Goal: Transaction & Acquisition: Obtain resource

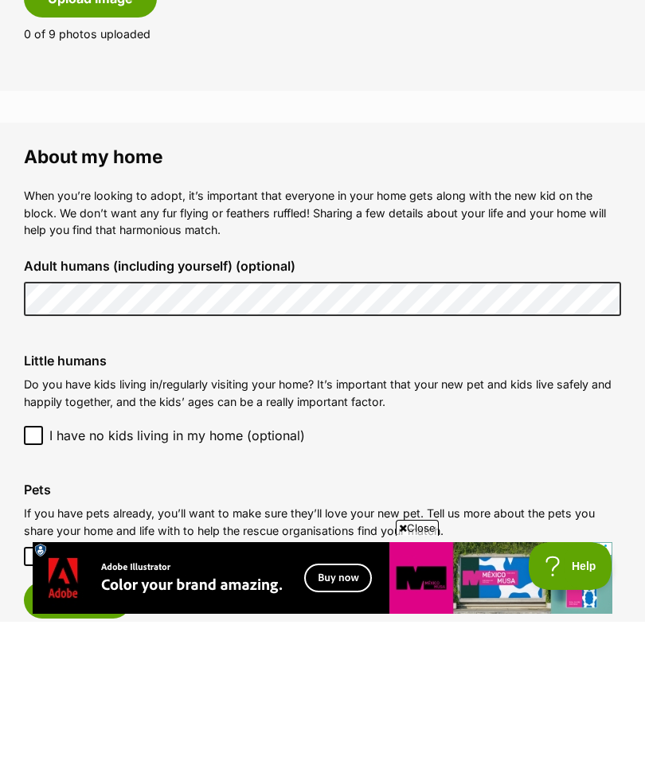
scroll to position [1052, 0]
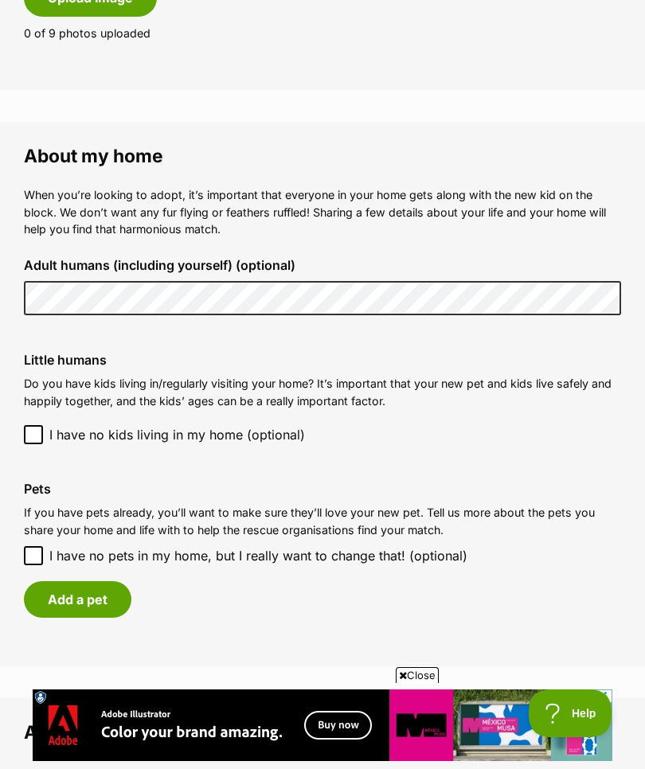
click at [32, 546] on input "I have no pets in my home, but I really want to change that! (optional)" at bounding box center [33, 555] width 19 height 19
checkbox input "true"
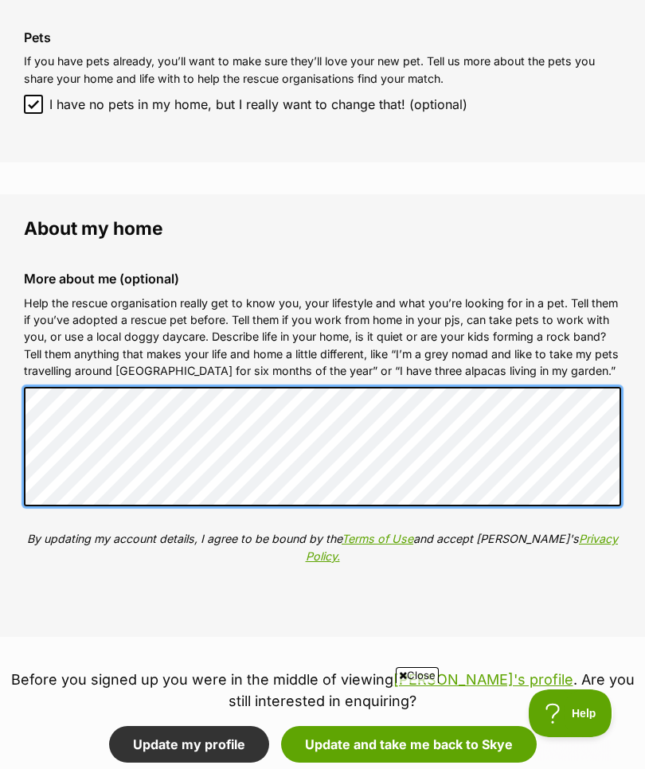
scroll to position [0, 0]
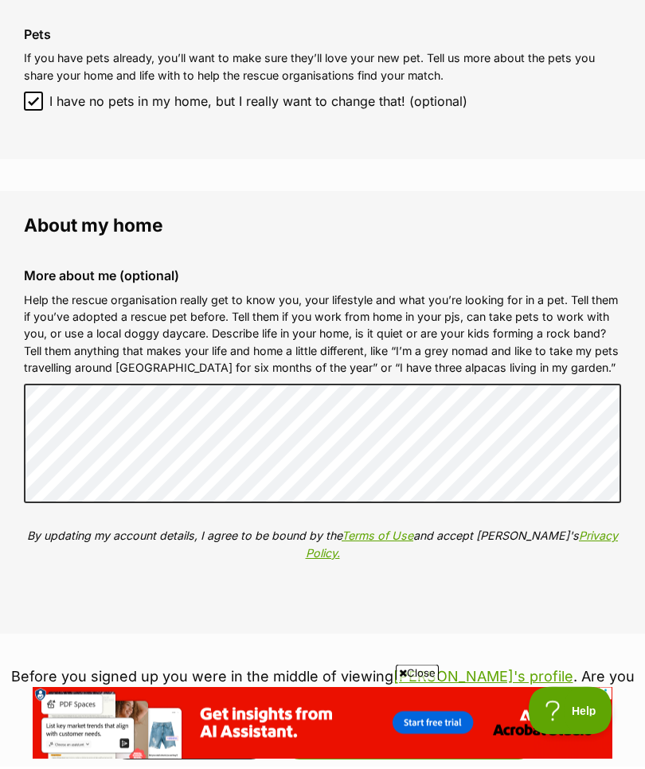
click at [0, 261] on fieldset "About my home More about me (optional) Help the rescue organisation really get …" at bounding box center [322, 415] width 645 height 443
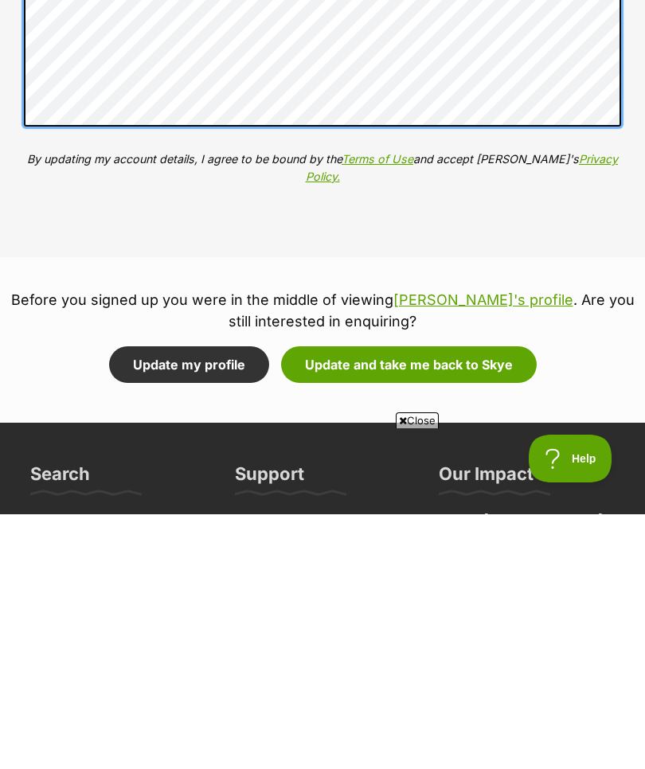
scroll to position [1774, 0]
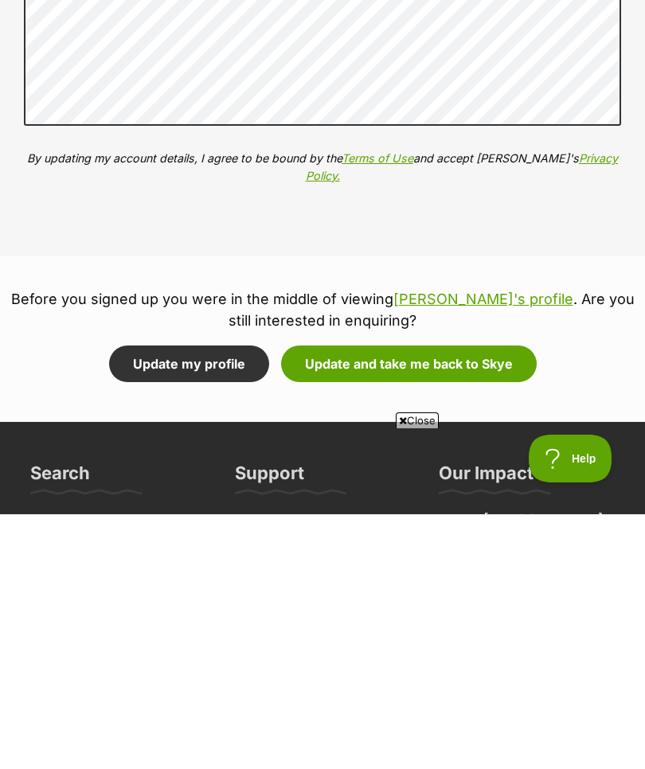
click at [394, 600] on button "Update and take me back to Skye" at bounding box center [409, 618] width 256 height 37
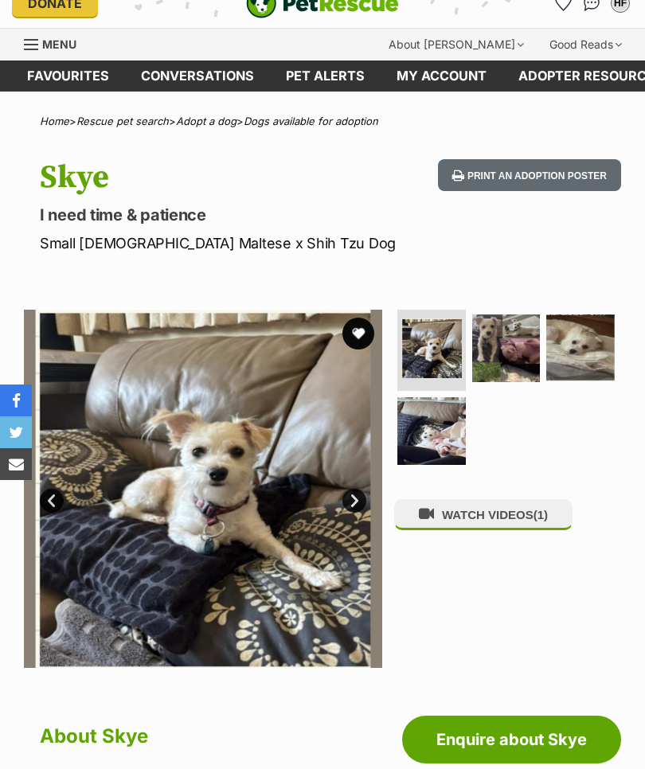
click at [475, 733] on link "Enquire about Skye" at bounding box center [511, 740] width 219 height 48
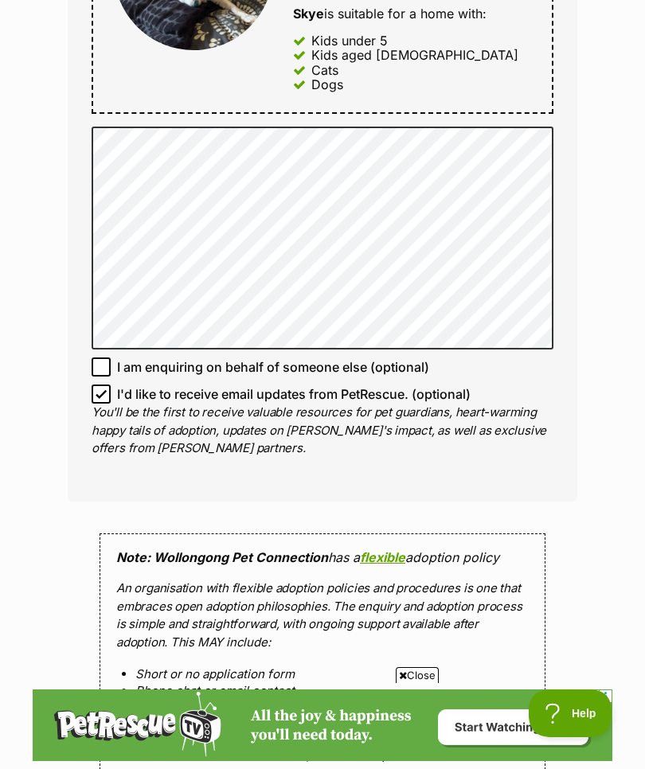
scroll to position [940, 0]
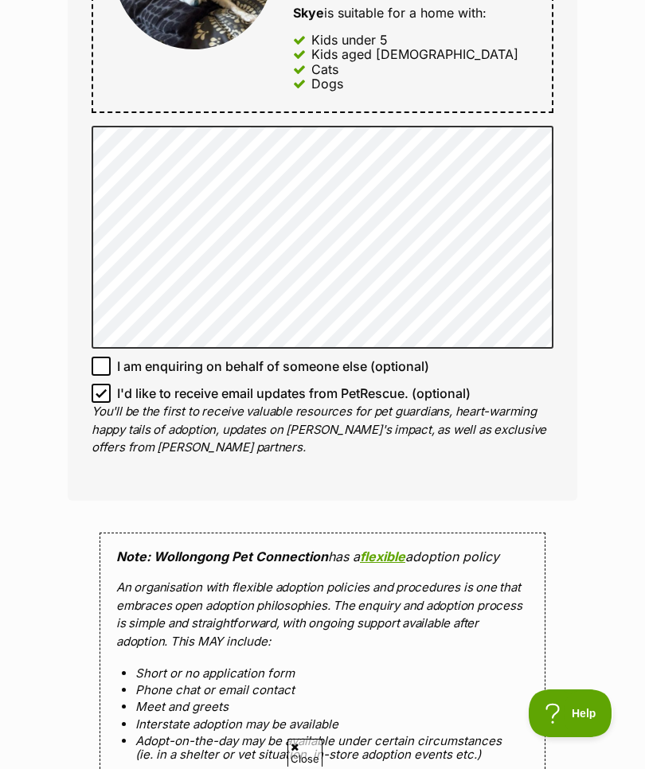
click at [107, 357] on input "I am enquiring on behalf of someone else (optional)" at bounding box center [101, 366] width 19 height 19
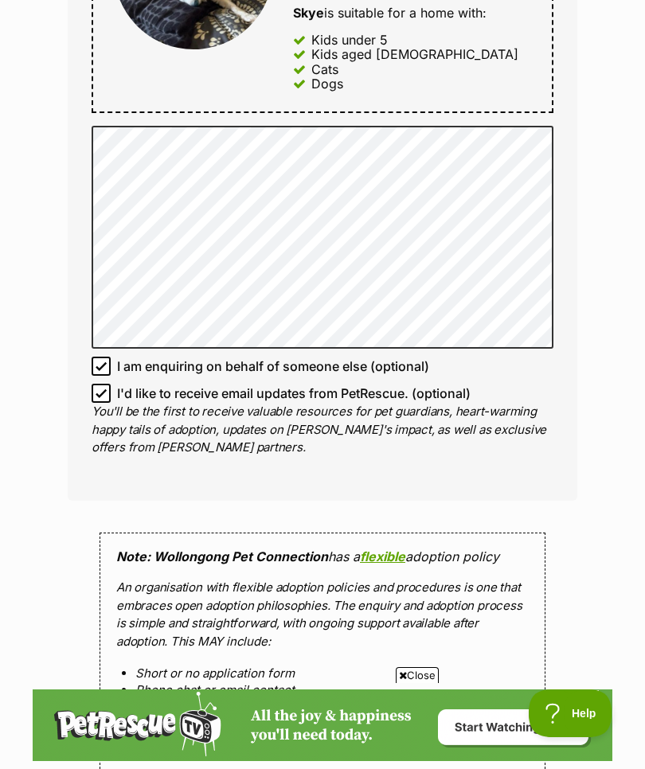
scroll to position [0, 0]
click at [108, 357] on input "I am enquiring on behalf of someone else (optional)" at bounding box center [101, 366] width 19 height 19
checkbox input "false"
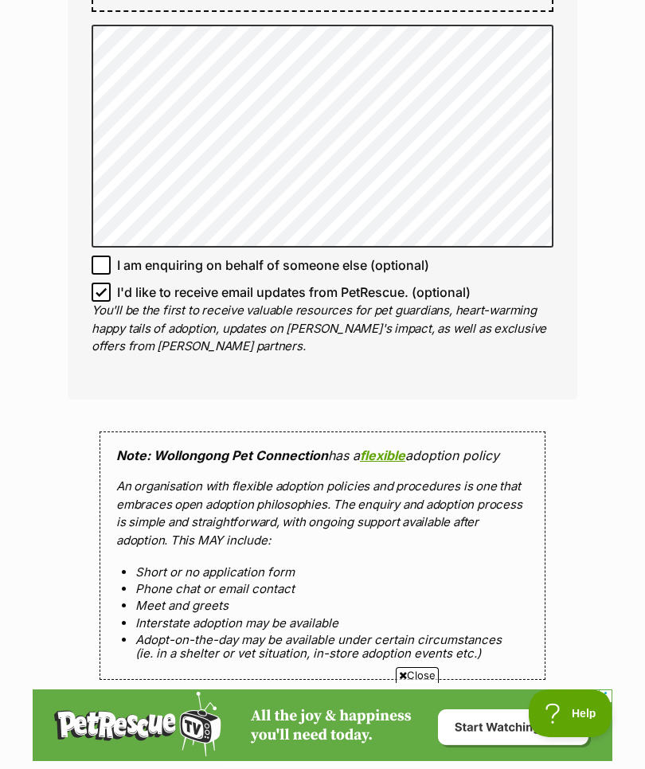
scroll to position [1050, 0]
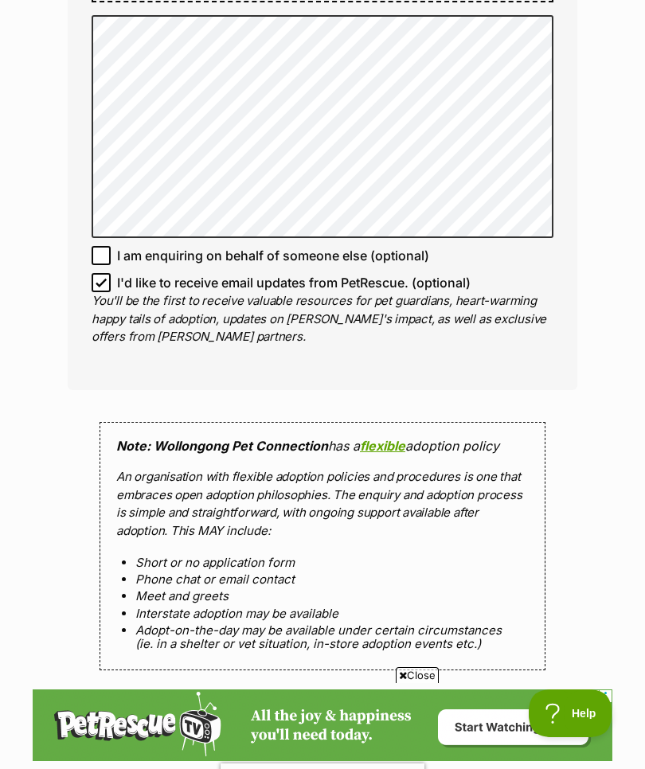
click at [96, 273] on input "I'd like to receive email updates from PetRescue. (optional)" at bounding box center [101, 282] width 19 height 19
checkbox input "false"
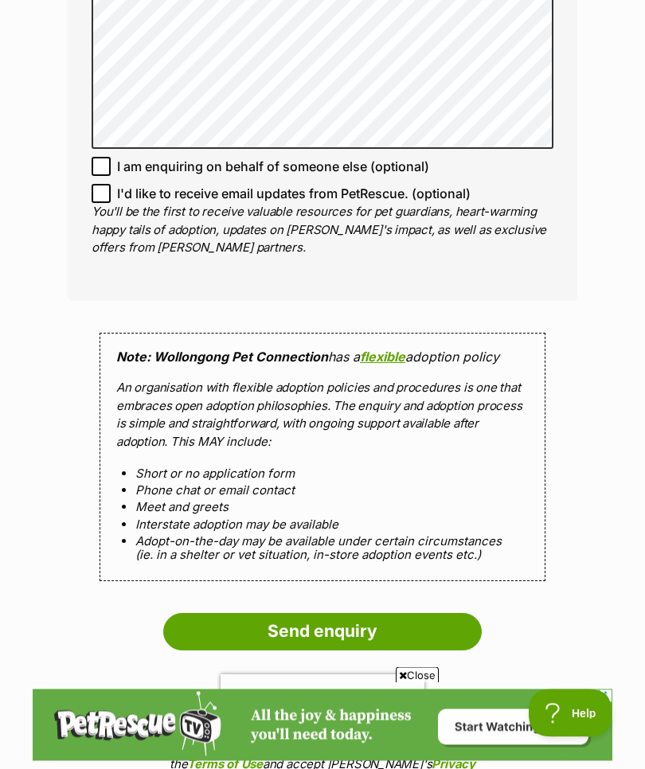
scroll to position [1142, 0]
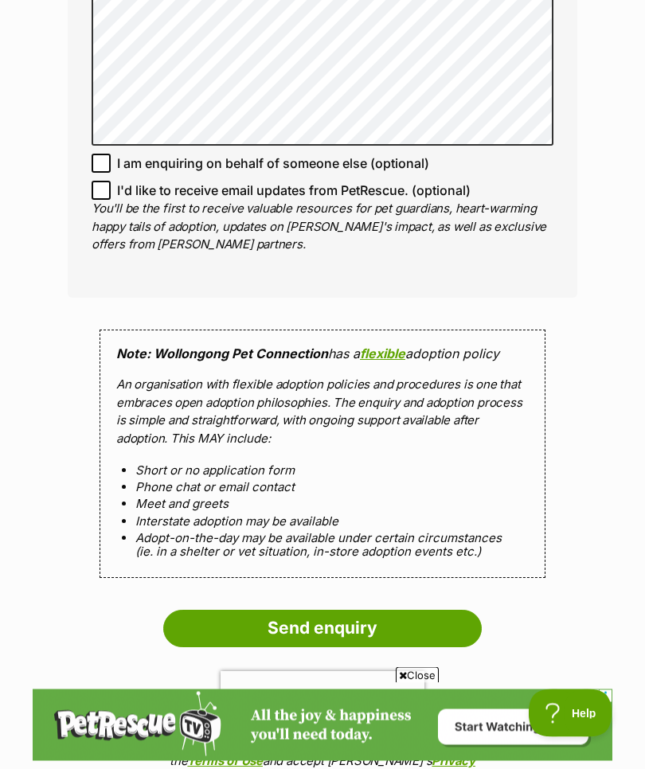
click at [221, 611] on input "Send enquiry" at bounding box center [322, 629] width 319 height 37
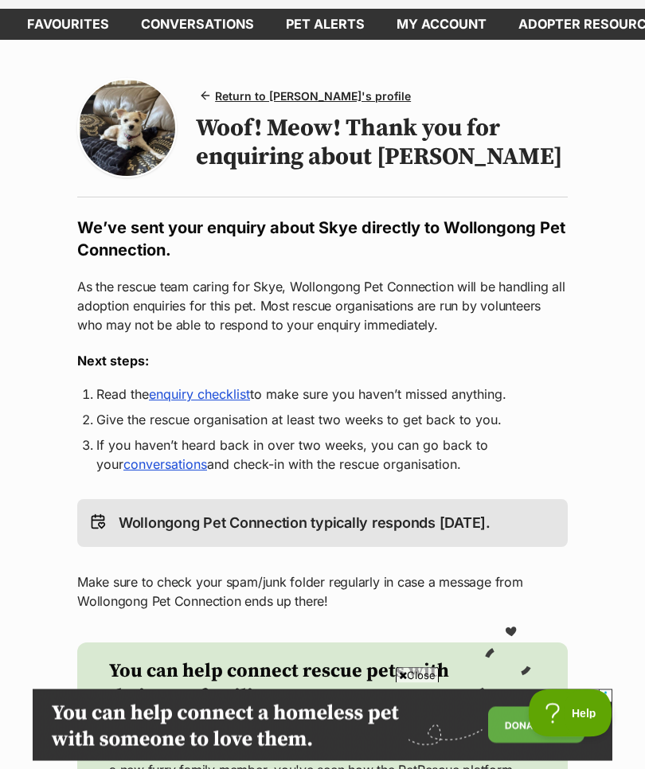
scroll to position [72, 0]
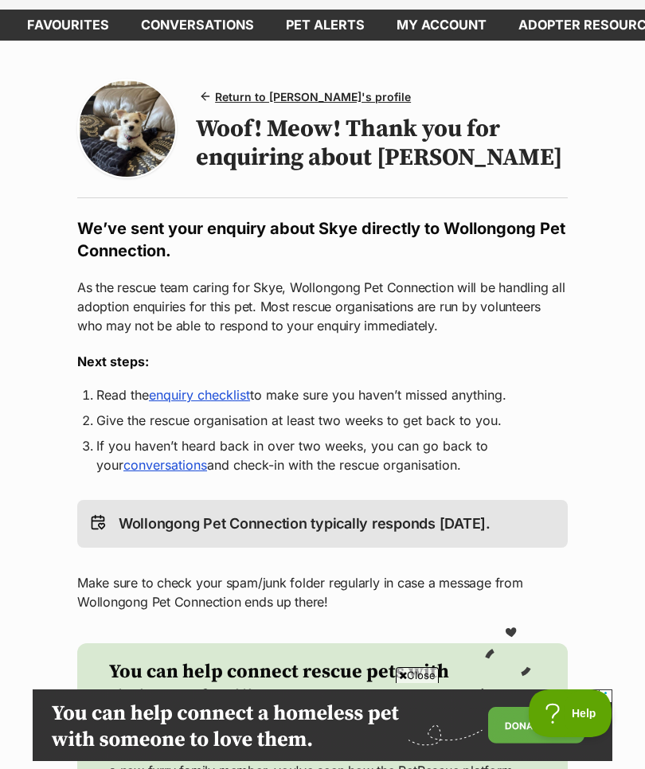
click at [215, 403] on link "enquiry checklist" at bounding box center [199, 395] width 101 height 16
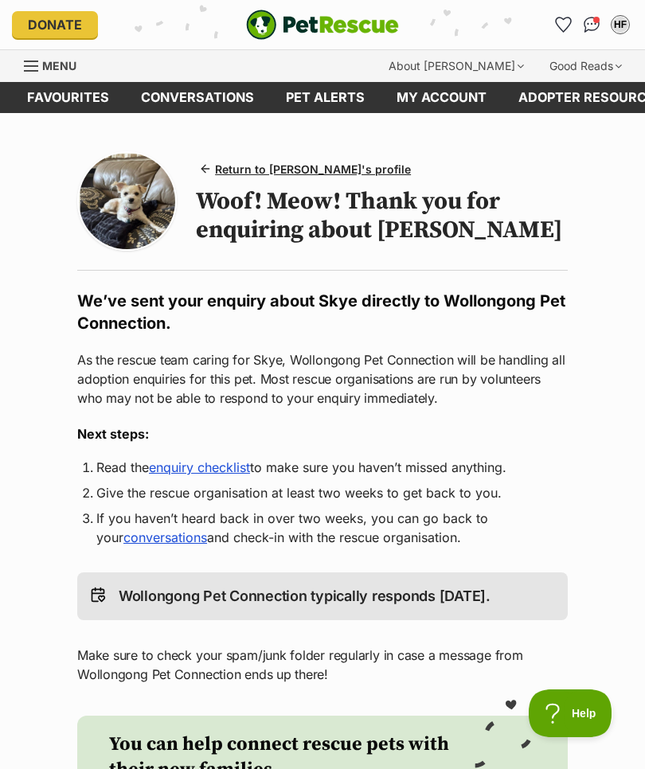
click at [596, 29] on img "Conversations" at bounding box center [592, 25] width 17 height 16
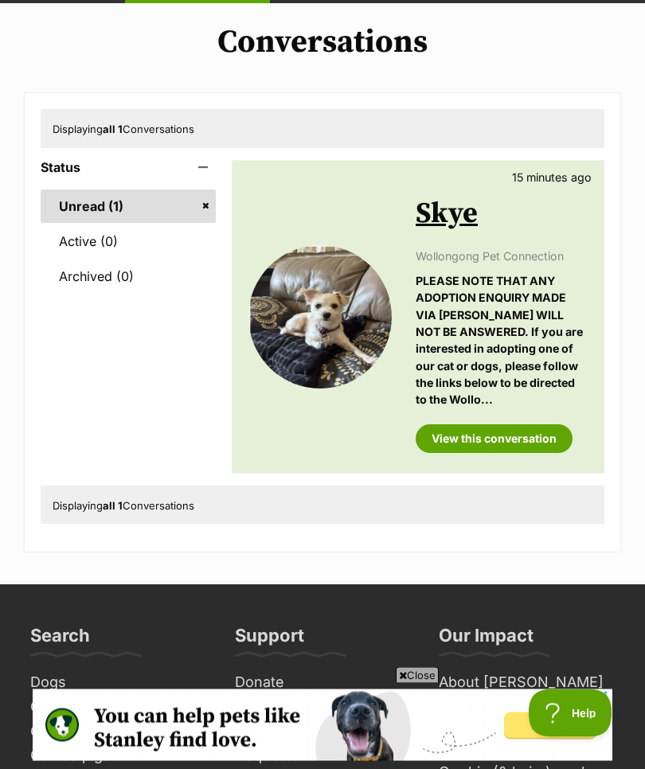
scroll to position [110, 0]
click at [497, 435] on link "View this conversation" at bounding box center [494, 438] width 157 height 29
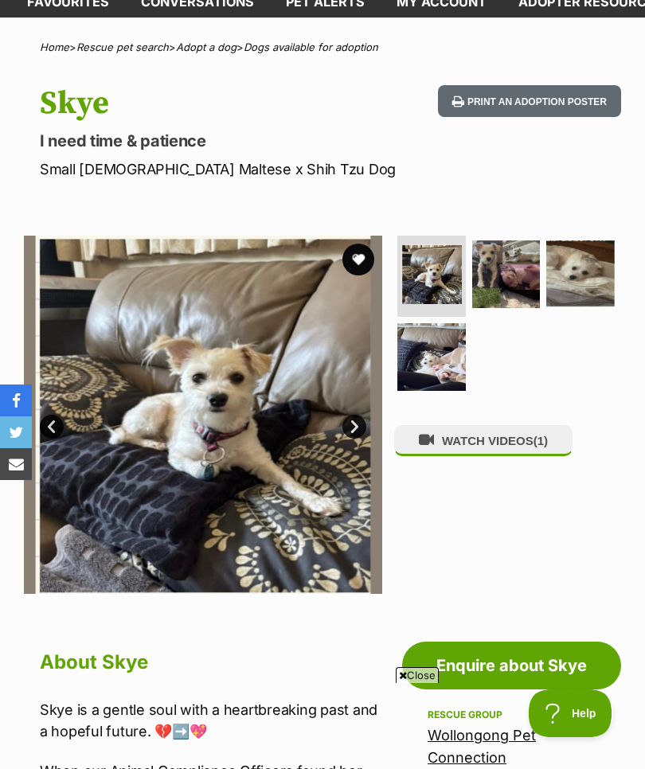
click at [440, 370] on img at bounding box center [431, 357] width 68 height 68
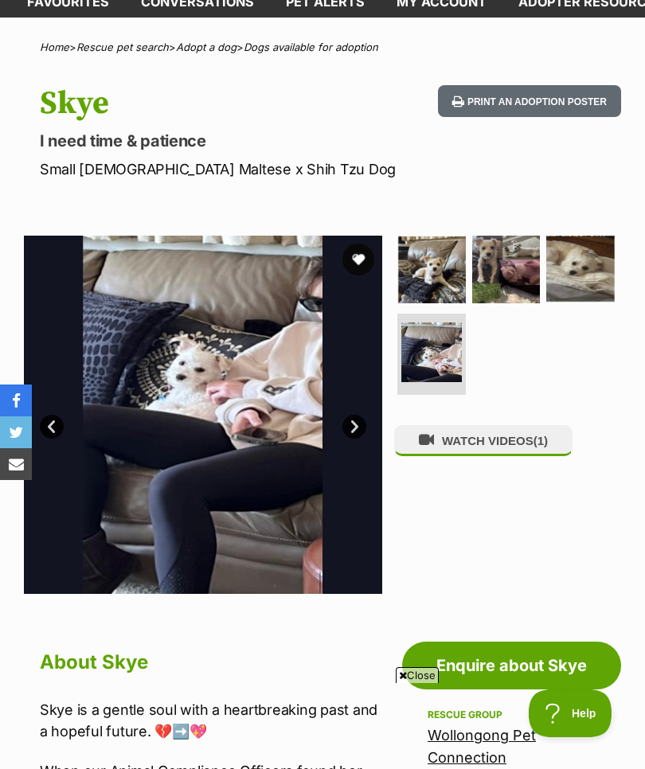
click at [504, 287] on img at bounding box center [506, 270] width 68 height 68
